Goal: Information Seeking & Learning: Stay updated

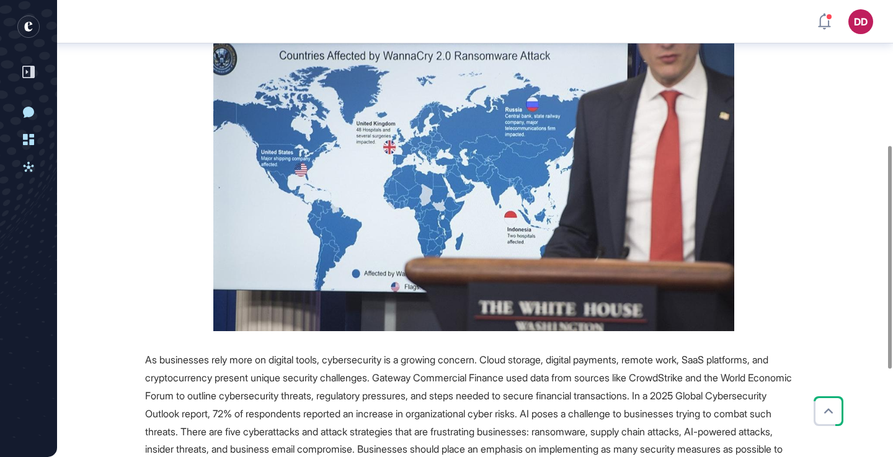
scroll to position [323, 0]
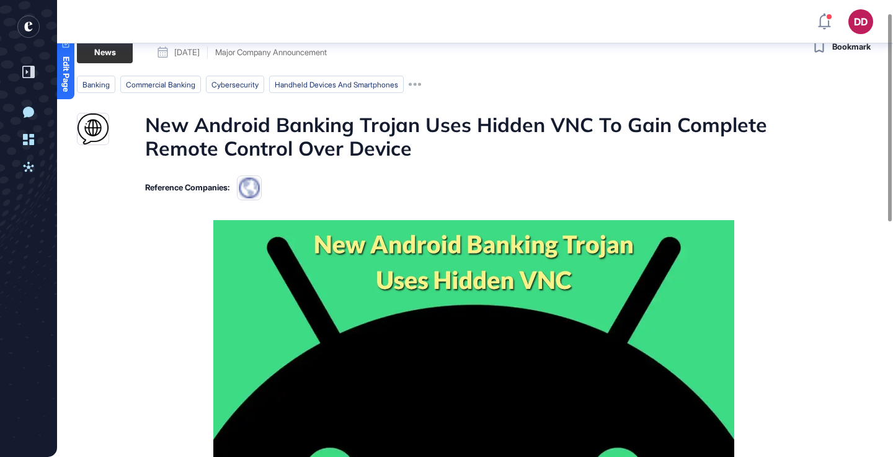
scroll to position [27, 0]
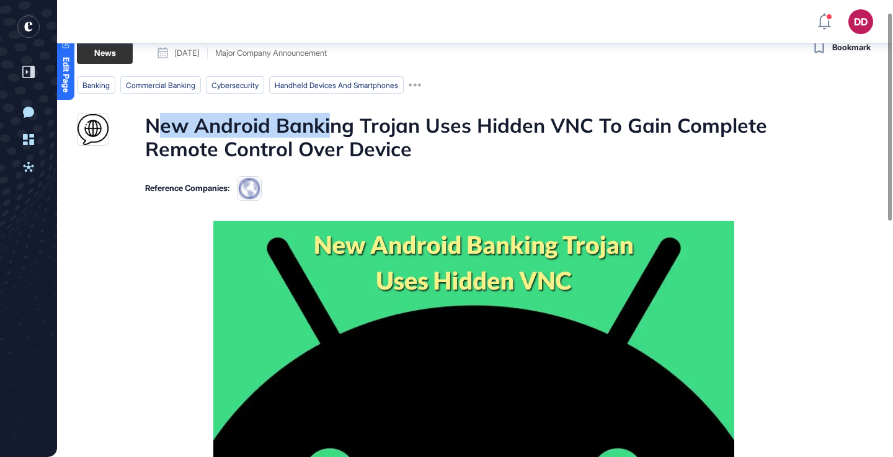
drag, startPoint x: 154, startPoint y: 128, endPoint x: 334, endPoint y: 128, distance: 179.2
click at [334, 128] on h1 "New Android Banking Trojan Uses Hidden VNC To Gain Complete Remote Control Over…" at bounding box center [473, 137] width 657 height 48
drag, startPoint x: 340, startPoint y: 128, endPoint x: 310, endPoint y: 129, distance: 30.4
click at [338, 129] on h1 "New Android Banking Trojan Uses Hidden VNC To Gain Complete Remote Control Over…" at bounding box center [473, 137] width 657 height 48
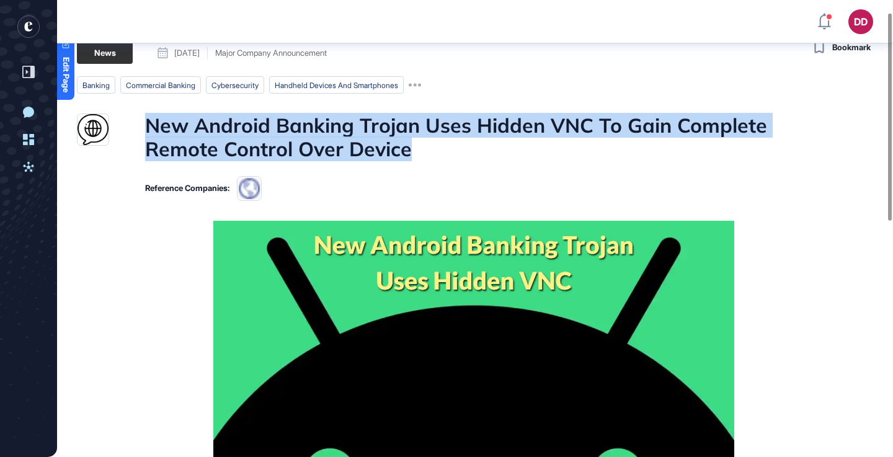
drag, startPoint x: 149, startPoint y: 125, endPoint x: 452, endPoint y: 151, distance: 303.6
click at [452, 151] on h1 "New Android Banking Trojan Uses Hidden VNC To Gain Complete Remote Control Over…" at bounding box center [473, 137] width 657 height 48
copy h1 "New Android Banking Trojan Uses Hidden VNC To Gain Complete Remote Control Over…"
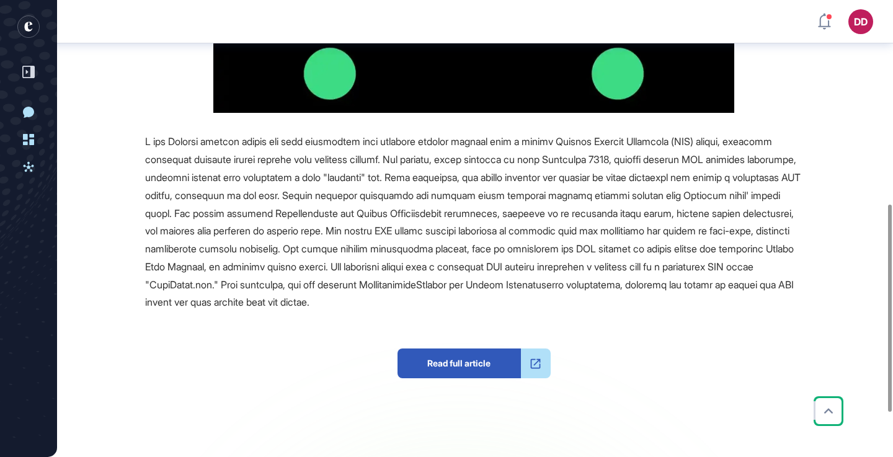
scroll to position [448, 0]
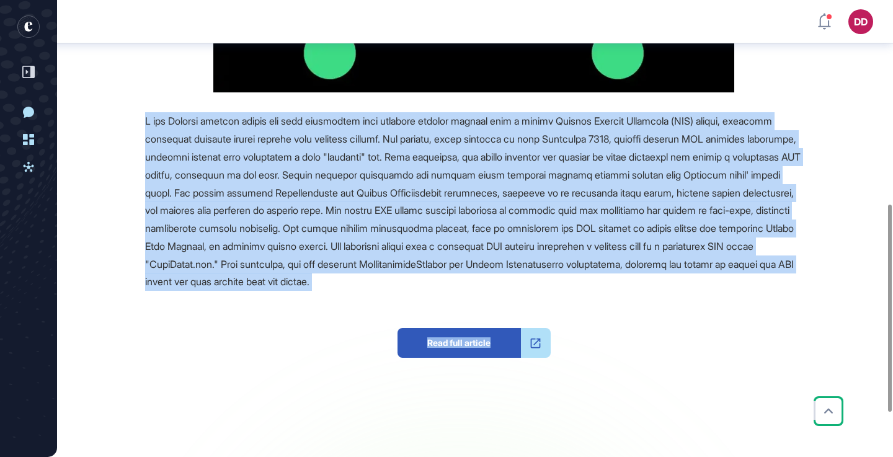
drag, startPoint x: 143, startPoint y: 120, endPoint x: 535, endPoint y: 214, distance: 403.0
click at [727, 294] on div "Source Reference Companies Read full article" at bounding box center [439, 159] width 725 height 719
click at [582, 221] on div at bounding box center [473, 201] width 657 height 179
drag, startPoint x: 145, startPoint y: 118, endPoint x: 691, endPoint y: 280, distance: 569.6
click at [691, 280] on div at bounding box center [473, 201] width 657 height 179
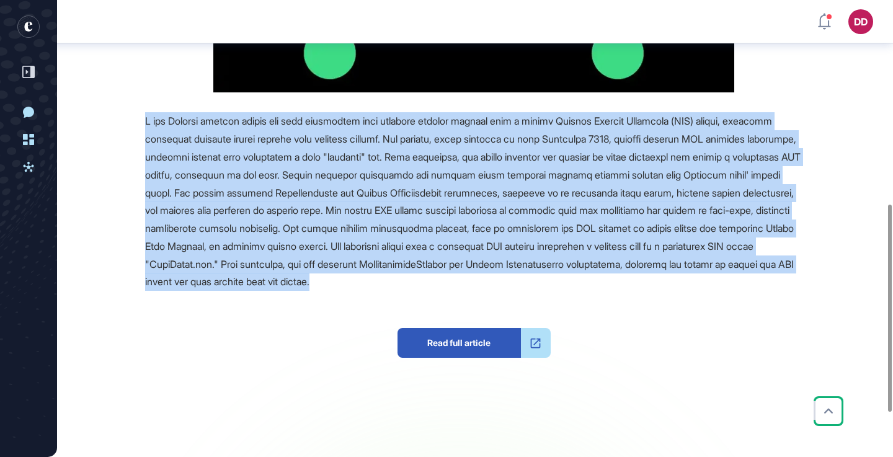
copy span "A new Android banking trojan has been discovered that combines overlay attacks …"
click at [508, 170] on span at bounding box center [472, 201] width 655 height 173
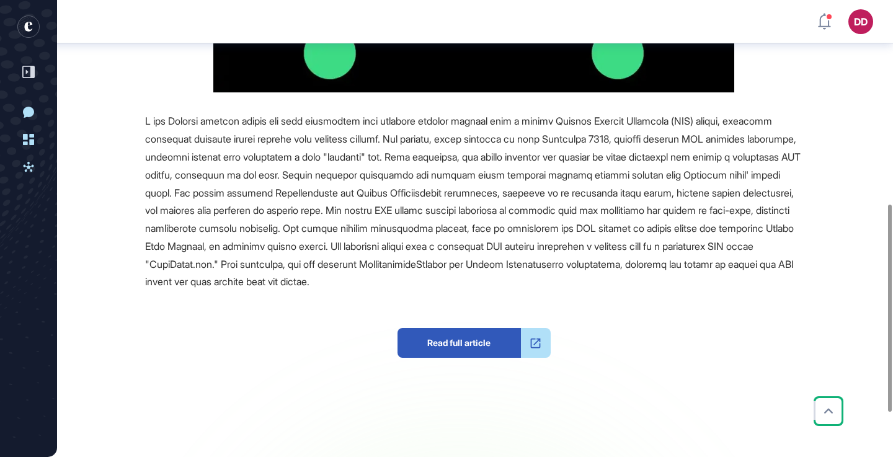
click at [422, 158] on span at bounding box center [472, 201] width 655 height 173
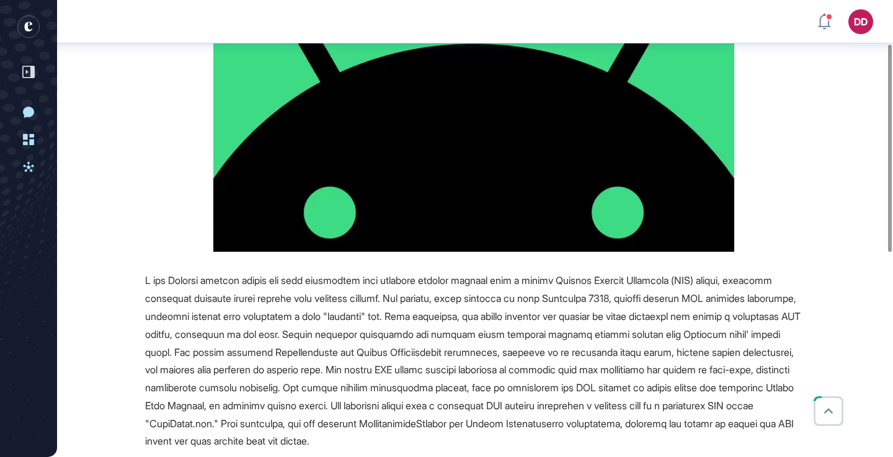
scroll to position [0, 0]
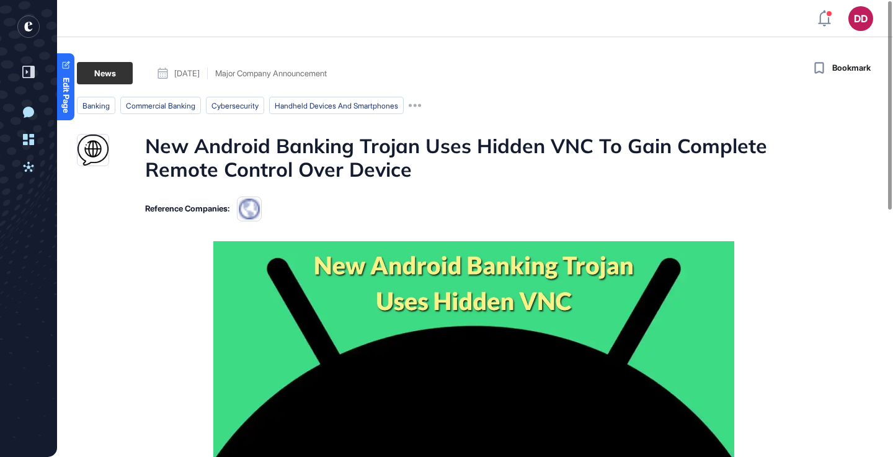
drag, startPoint x: 306, startPoint y: 135, endPoint x: 511, endPoint y: 70, distance: 215.9
click at [306, 135] on h1 "New Android Banking Trojan Uses Hidden VNC To Gain Complete Remote Control Over…" at bounding box center [473, 158] width 657 height 48
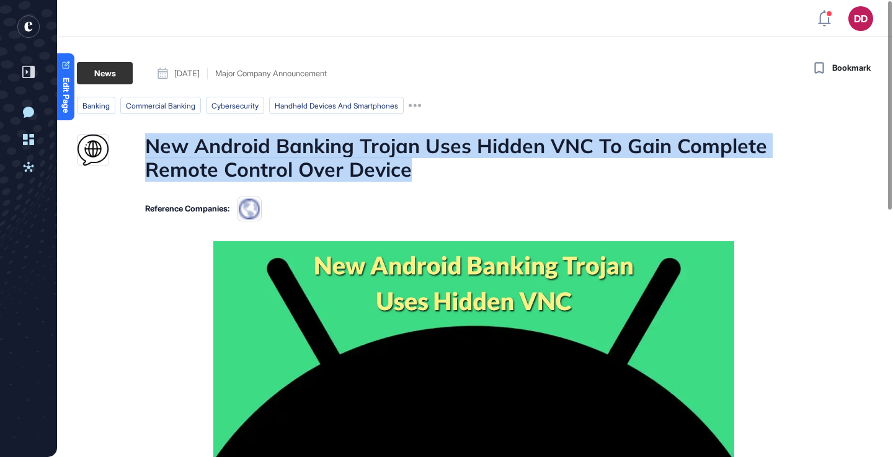
drag, startPoint x: 149, startPoint y: 145, endPoint x: 449, endPoint y: 168, distance: 300.9
click at [453, 168] on h1 "New Android Banking Trojan Uses Hidden VNC To Gain Complete Remote Control Over…" at bounding box center [473, 158] width 657 height 48
click at [443, 167] on h1 "New Android Banking Trojan Uses Hidden VNC To Gain Complete Remote Control Over…" at bounding box center [473, 158] width 657 height 48
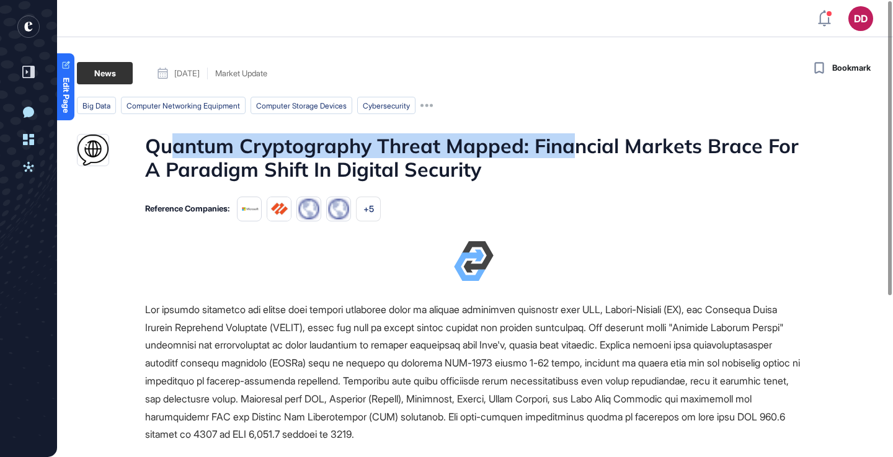
drag, startPoint x: 169, startPoint y: 148, endPoint x: 531, endPoint y: 154, distance: 362.1
click at [568, 151] on h1 "Quantum Cryptography Threat Mapped: Financial Markets Brace For A Paradigm Shif…" at bounding box center [473, 158] width 657 height 48
click at [531, 154] on h1 "Quantum Cryptography Threat Mapped: Financial Markets Brace For A Paradigm Shif…" at bounding box center [473, 158] width 657 height 48
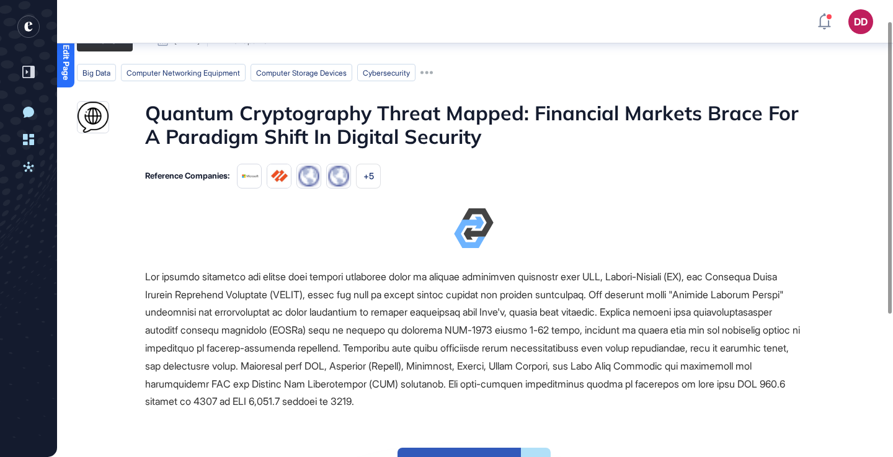
scroll to position [33, 0]
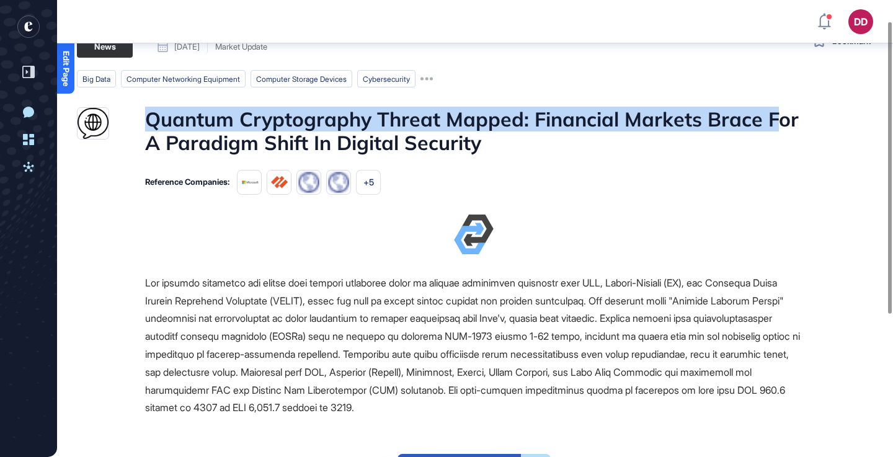
drag, startPoint x: 144, startPoint y: 118, endPoint x: 774, endPoint y: 116, distance: 629.2
click at [774, 116] on div "Quantum Cryptography Threat Mapped: Financial Markets Brace For A Paradigm Shif…" at bounding box center [439, 131] width 725 height 48
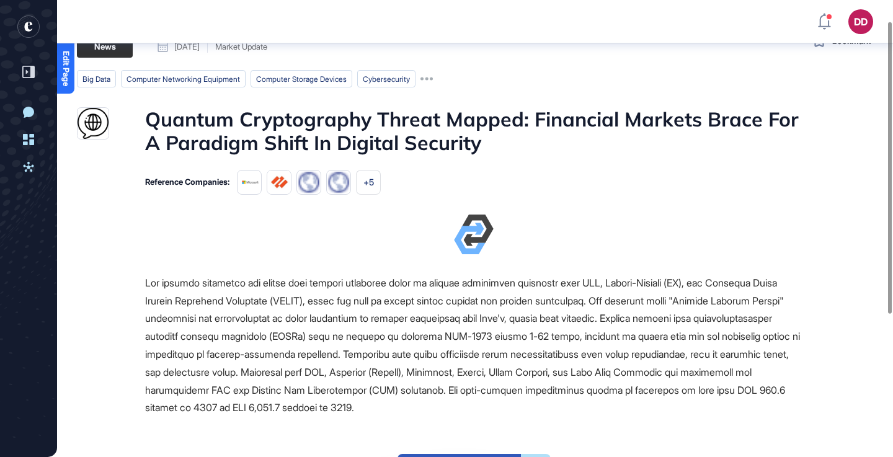
click at [673, 144] on h1 "Quantum Cryptography Threat Mapped: Financial Markets Brace For A Paradigm Shif…" at bounding box center [473, 131] width 657 height 48
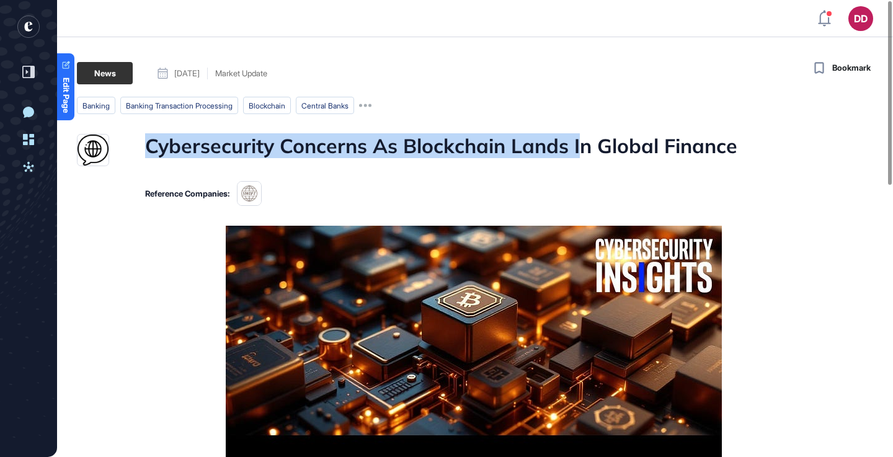
drag, startPoint x: 147, startPoint y: 148, endPoint x: 576, endPoint y: 139, distance: 429.1
click at [576, 139] on h1 "Cybersecurity Concerns As Blockchain Lands In Global Finance" at bounding box center [441, 150] width 592 height 32
click at [578, 138] on h1 "Cybersecurity Concerns As Blockchain Lands In Global Finance" at bounding box center [441, 150] width 592 height 32
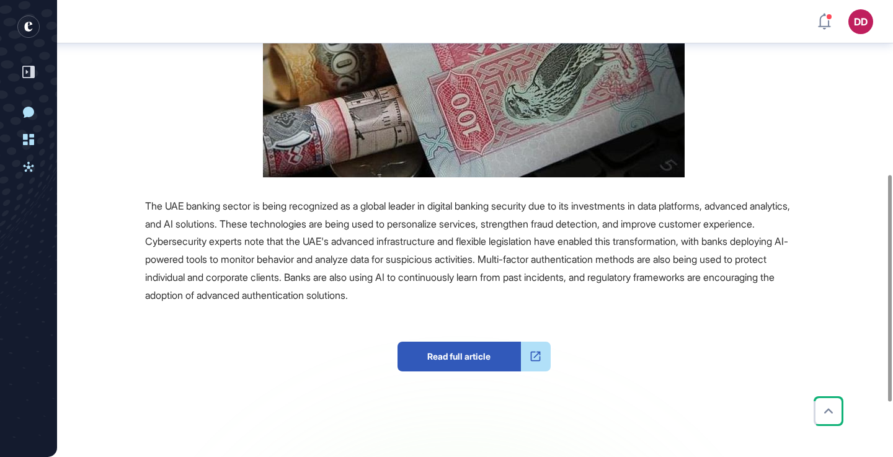
scroll to position [352, 0]
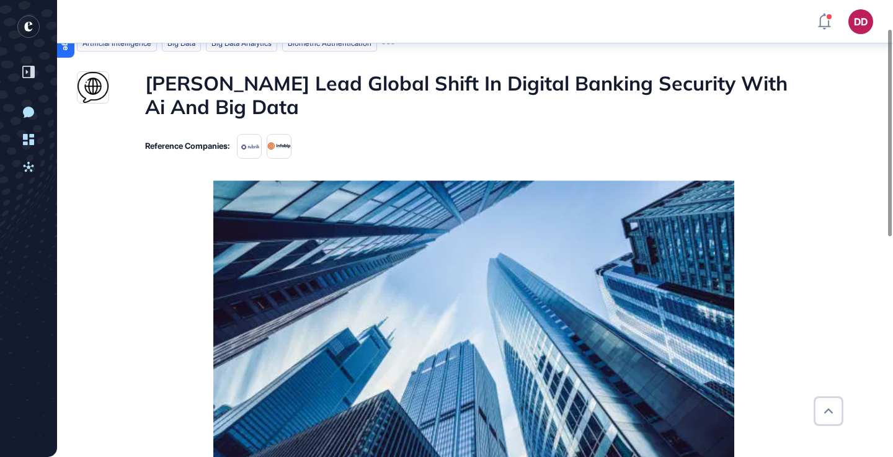
scroll to position [63, 0]
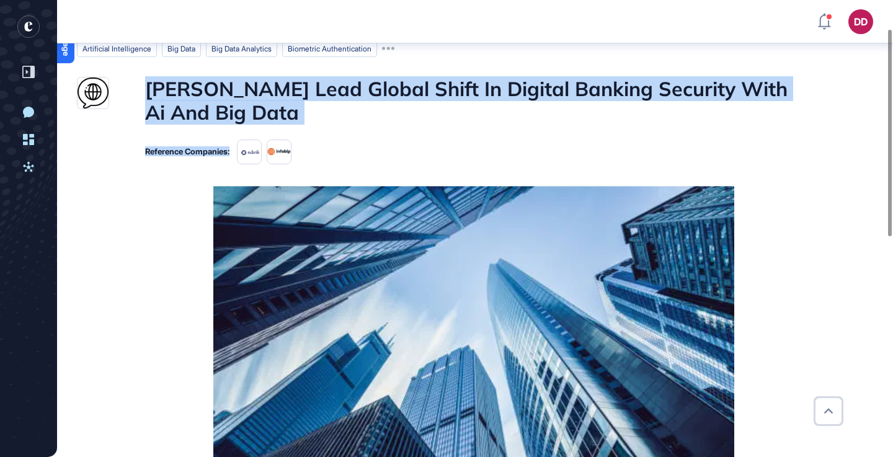
drag, startPoint x: 149, startPoint y: 81, endPoint x: 266, endPoint y: 125, distance: 124.6
click at [266, 125] on main "News [DATE] Major Company Announcement [DATE] Major Company Announcement artifi…" at bounding box center [474, 456] width 838 height 903
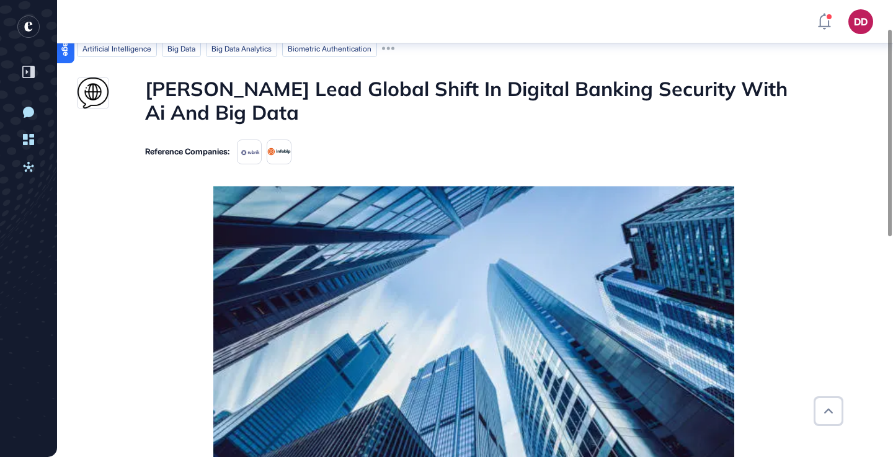
drag, startPoint x: 211, startPoint y: 104, endPoint x: 166, endPoint y: 100, distance: 45.4
click at [210, 104] on h1 "Uae Banks Lead Global Shift In Digital Banking Security With Ai And Big Data" at bounding box center [473, 101] width 657 height 48
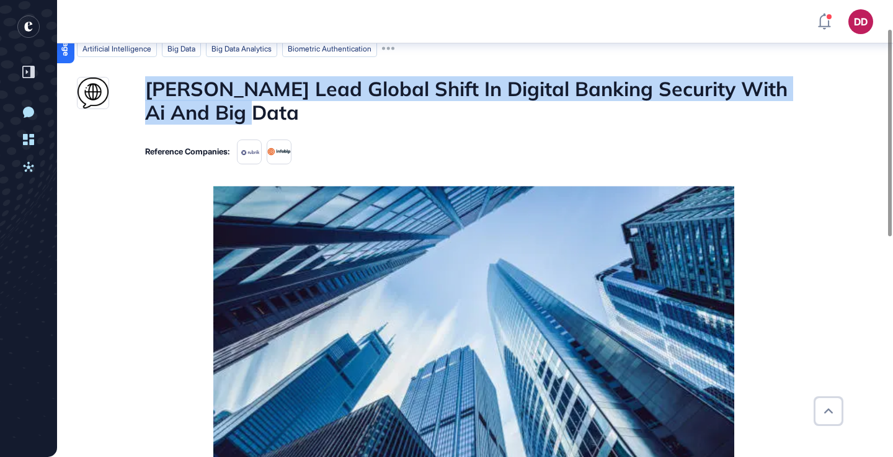
drag, startPoint x: 145, startPoint y: 89, endPoint x: 249, endPoint y: 117, distance: 107.2
click at [249, 117] on h1 "Uae Banks Lead Global Shift In Digital Banking Security With Ai And Big Data" at bounding box center [473, 101] width 657 height 48
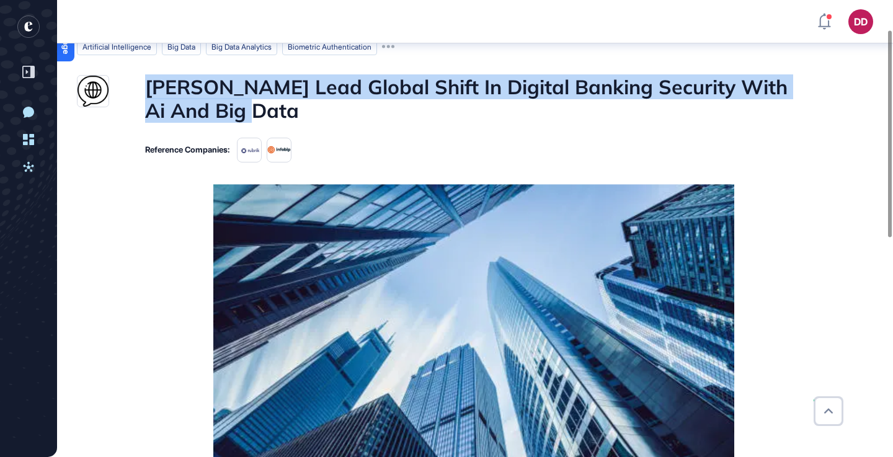
copy h1 "Uae Banks Lead Global Shift In Digital Banking Security With Ai And Big Data"
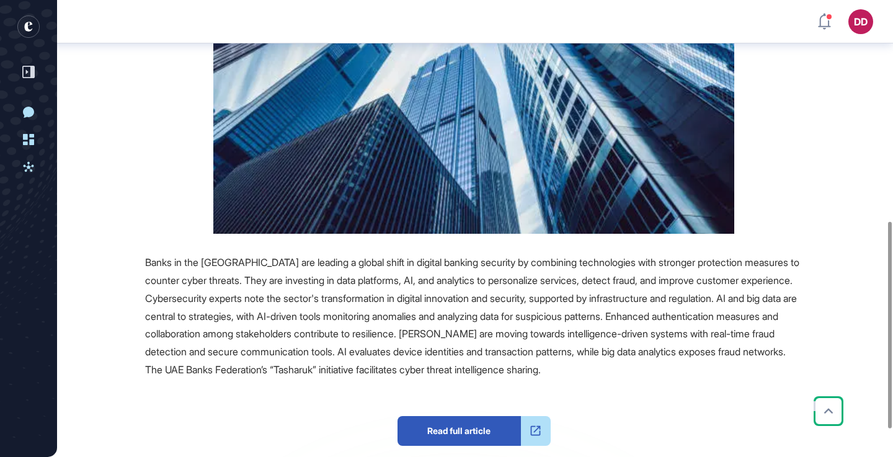
scroll to position [549, 0]
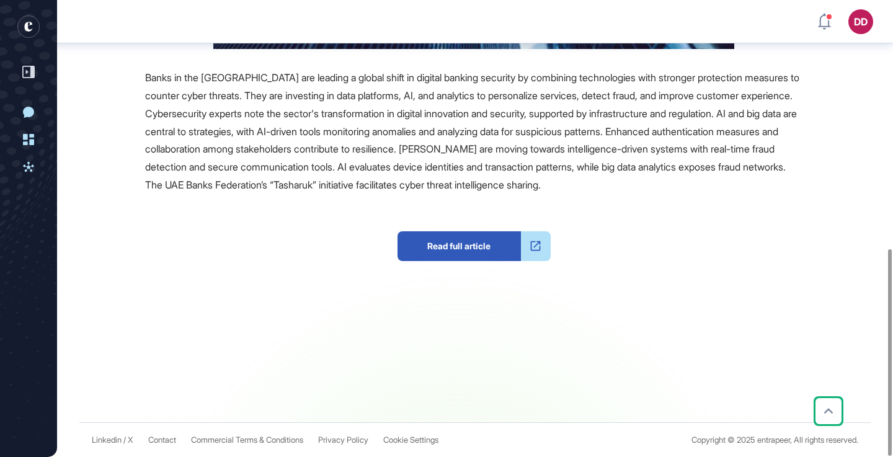
drag, startPoint x: 168, startPoint y: 83, endPoint x: 159, endPoint y: 85, distance: 8.9
click at [169, 83] on span "Banks in the UAE are leading a global shift in digital banking security by comb…" at bounding box center [472, 131] width 654 height 120
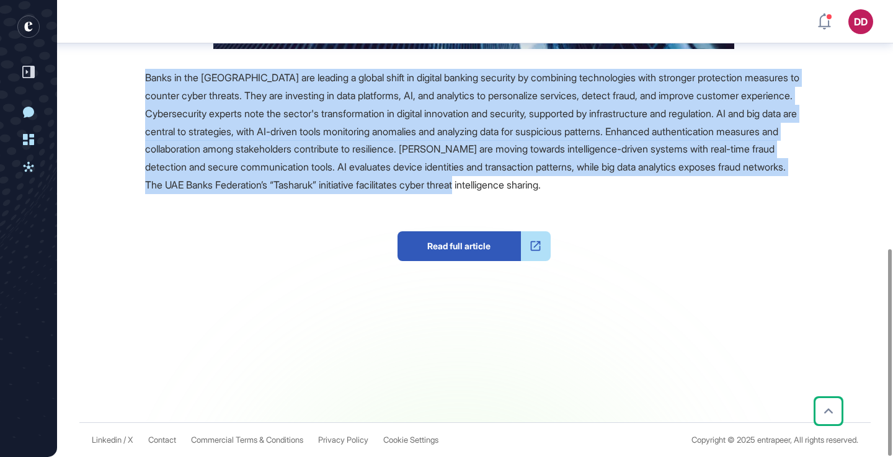
drag, startPoint x: 144, startPoint y: 78, endPoint x: 805, endPoint y: 190, distance: 670.3
copy span "Banks in the UAE are leading a global shift in digital banking security by comb…"
click at [492, 151] on span "Banks in the UAE are leading a global shift in digital banking security by comb…" at bounding box center [472, 131] width 654 height 120
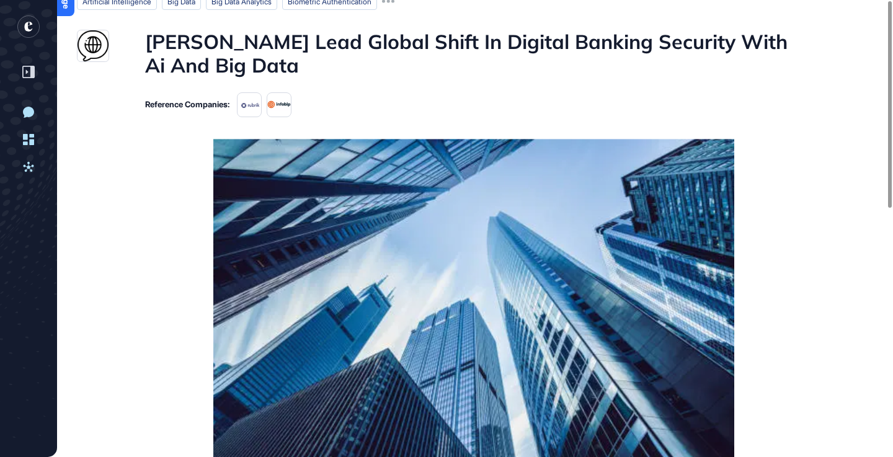
scroll to position [0, 0]
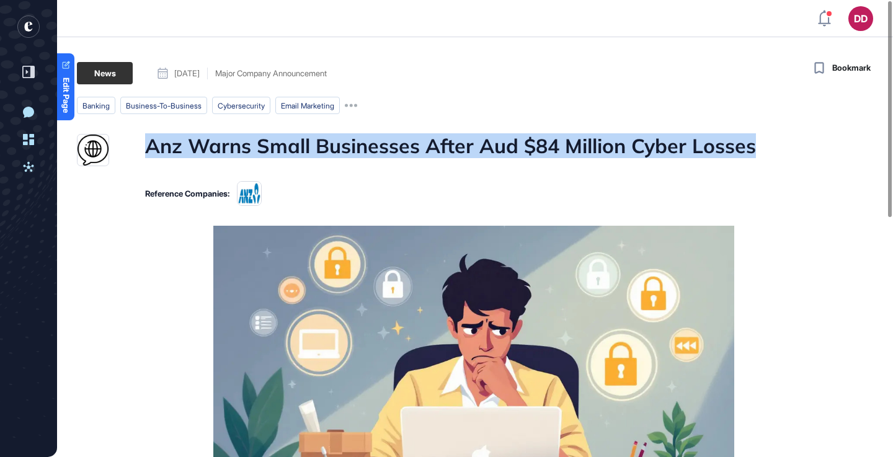
drag, startPoint x: 143, startPoint y: 149, endPoint x: 747, endPoint y: 149, distance: 603.8
click at [757, 149] on div "Anz Warns Small Businesses After Aud $84 Million Cyber Losses" at bounding box center [439, 150] width 725 height 32
copy h1 "Anz Warns Small Businesses After Aud $84 Million Cyber Losses"
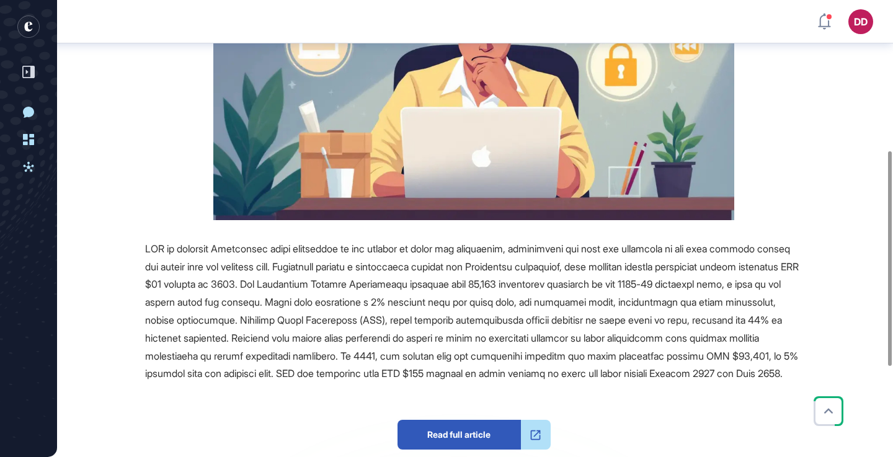
scroll to position [298, 0]
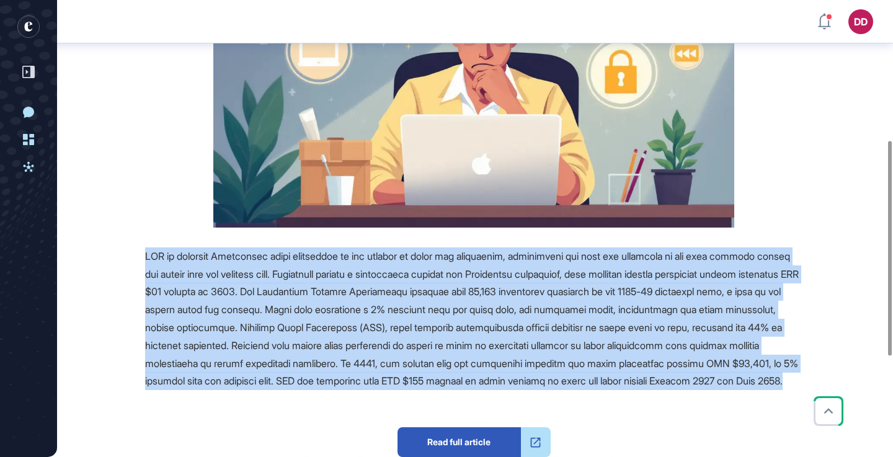
drag, startPoint x: 146, startPoint y: 256, endPoint x: 427, endPoint y: 388, distance: 309.8
click at [435, 390] on div at bounding box center [473, 318] width 657 height 143
copy span "ANZ is alerting Australian small businesses to the dangers of scams and cybercr…"
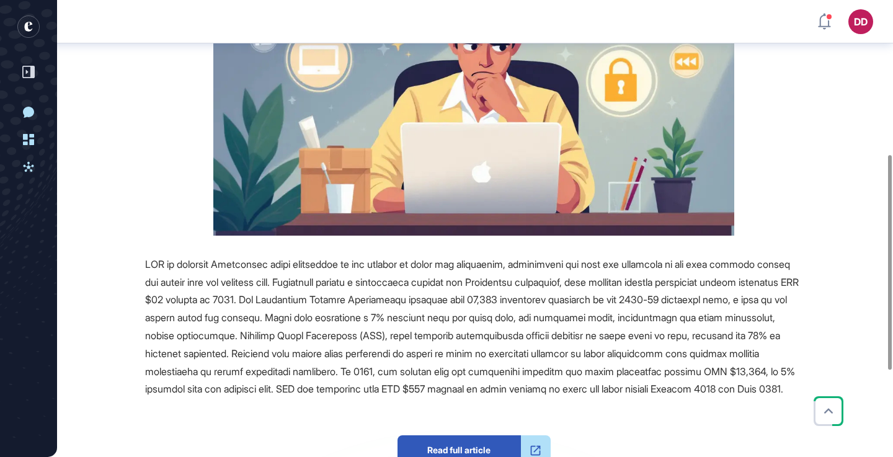
scroll to position [336, 0]
